Goal: Use online tool/utility: Utilize a website feature to perform a specific function

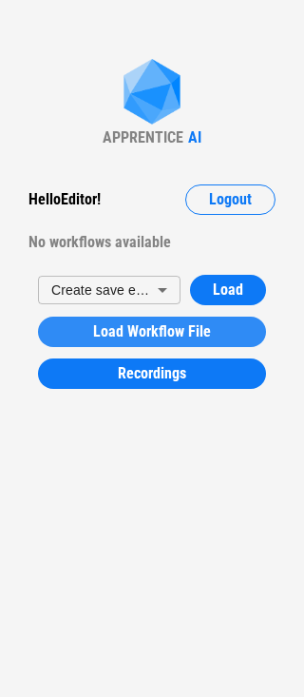
click at [179, 328] on span "Load Workflow File" at bounding box center [152, 331] width 118 height 15
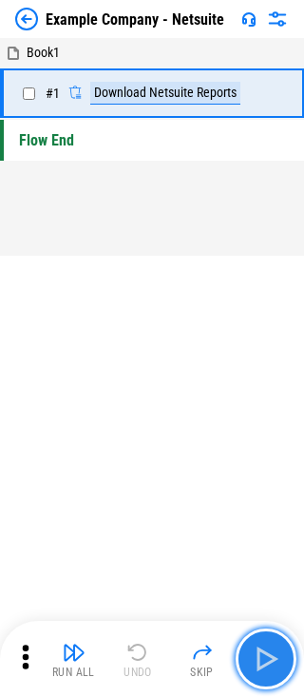
click at [262, 656] on img "button" at bounding box center [266, 659] width 30 height 30
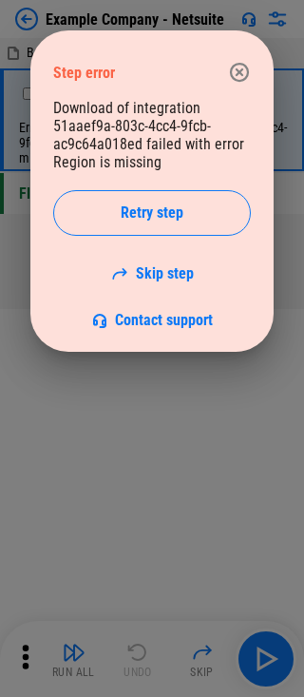
click at [238, 68] on icon "button" at bounding box center [239, 72] width 23 height 23
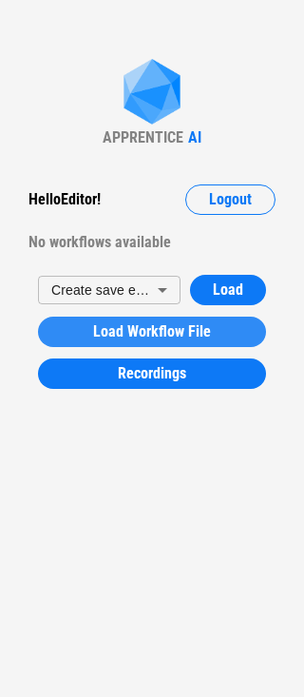
click at [107, 326] on span "Load Workflow File" at bounding box center [152, 331] width 118 height 15
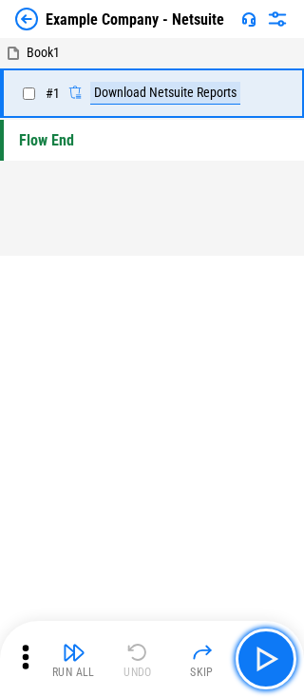
drag, startPoint x: 261, startPoint y: 653, endPoint x: 247, endPoint y: 614, distance: 40.3
click at [261, 653] on img "button" at bounding box center [266, 659] width 30 height 30
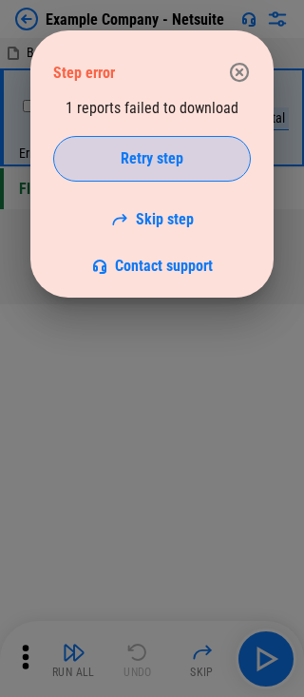
click at [114, 153] on div "Retry step" at bounding box center [152, 158] width 150 height 15
